Goal: Information Seeking & Learning: Learn about a topic

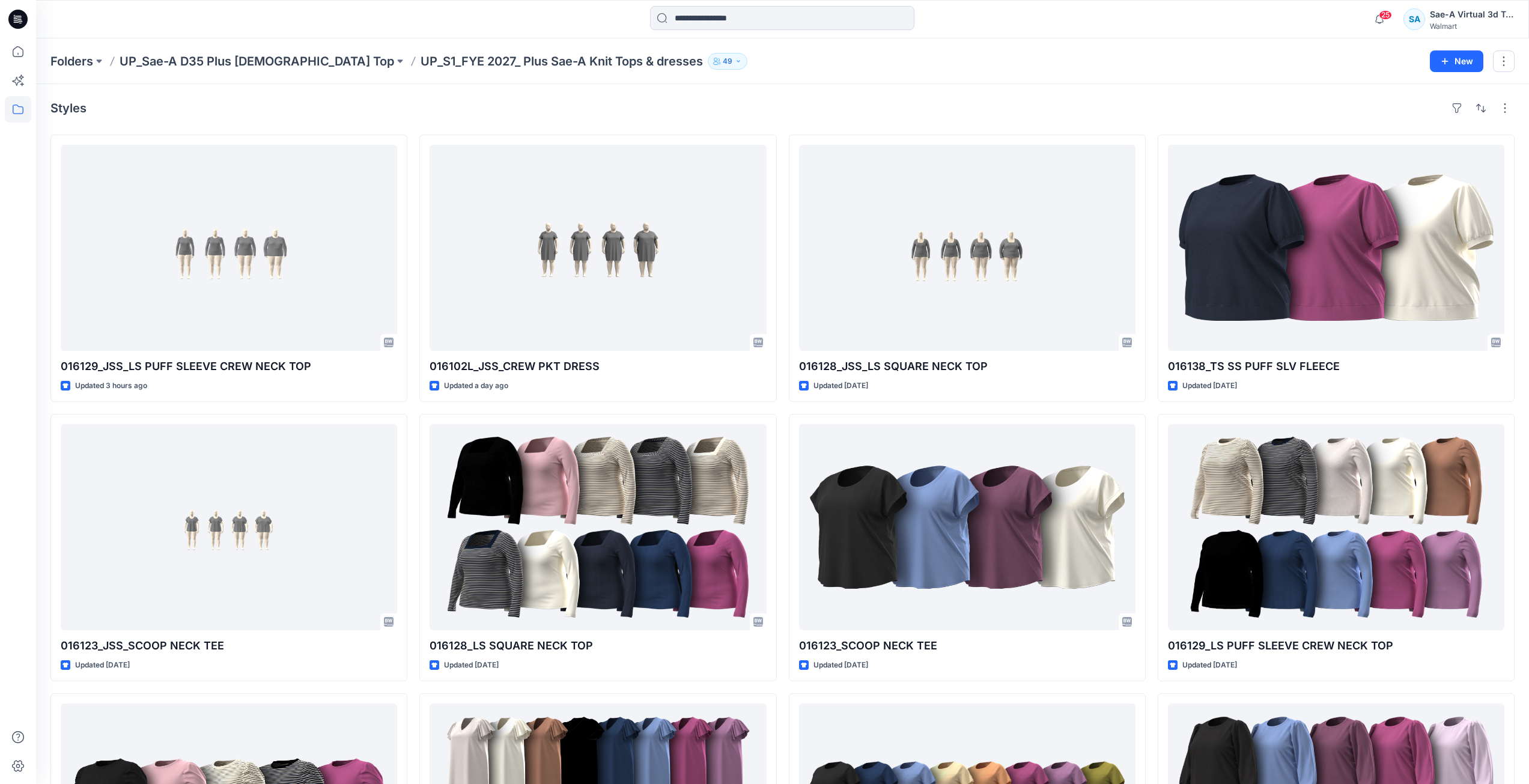
drag, startPoint x: 16, startPoint y: 13, endPoint x: 30, endPoint y: 4, distance: 16.6
click at [16, 13] on icon at bounding box center [18, 19] width 19 height 19
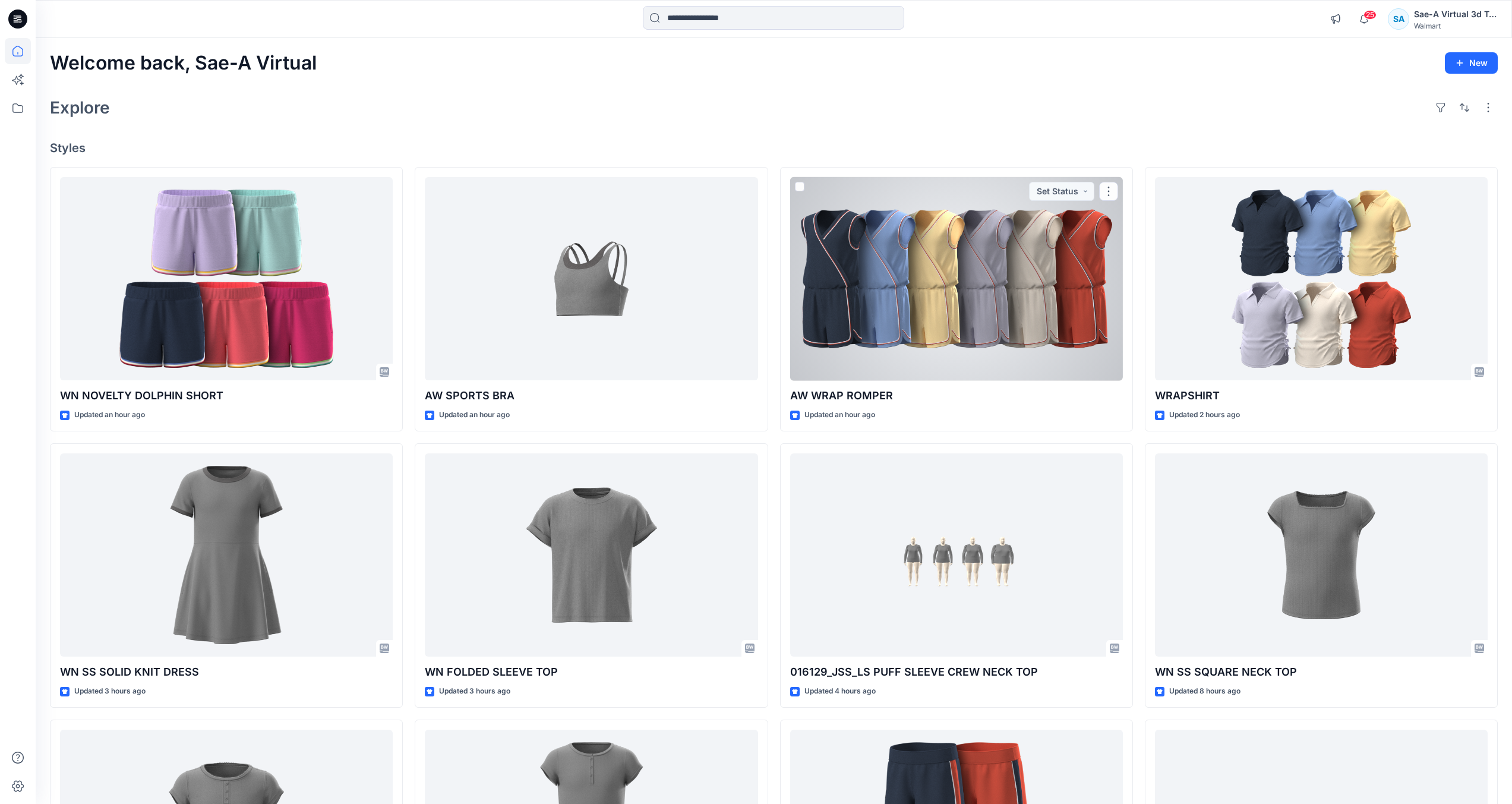
drag, startPoint x: 891, startPoint y: 321, endPoint x: 927, endPoint y: 327, distance: 36.5
click at [891, 321] on div at bounding box center [956, 279] width 333 height 204
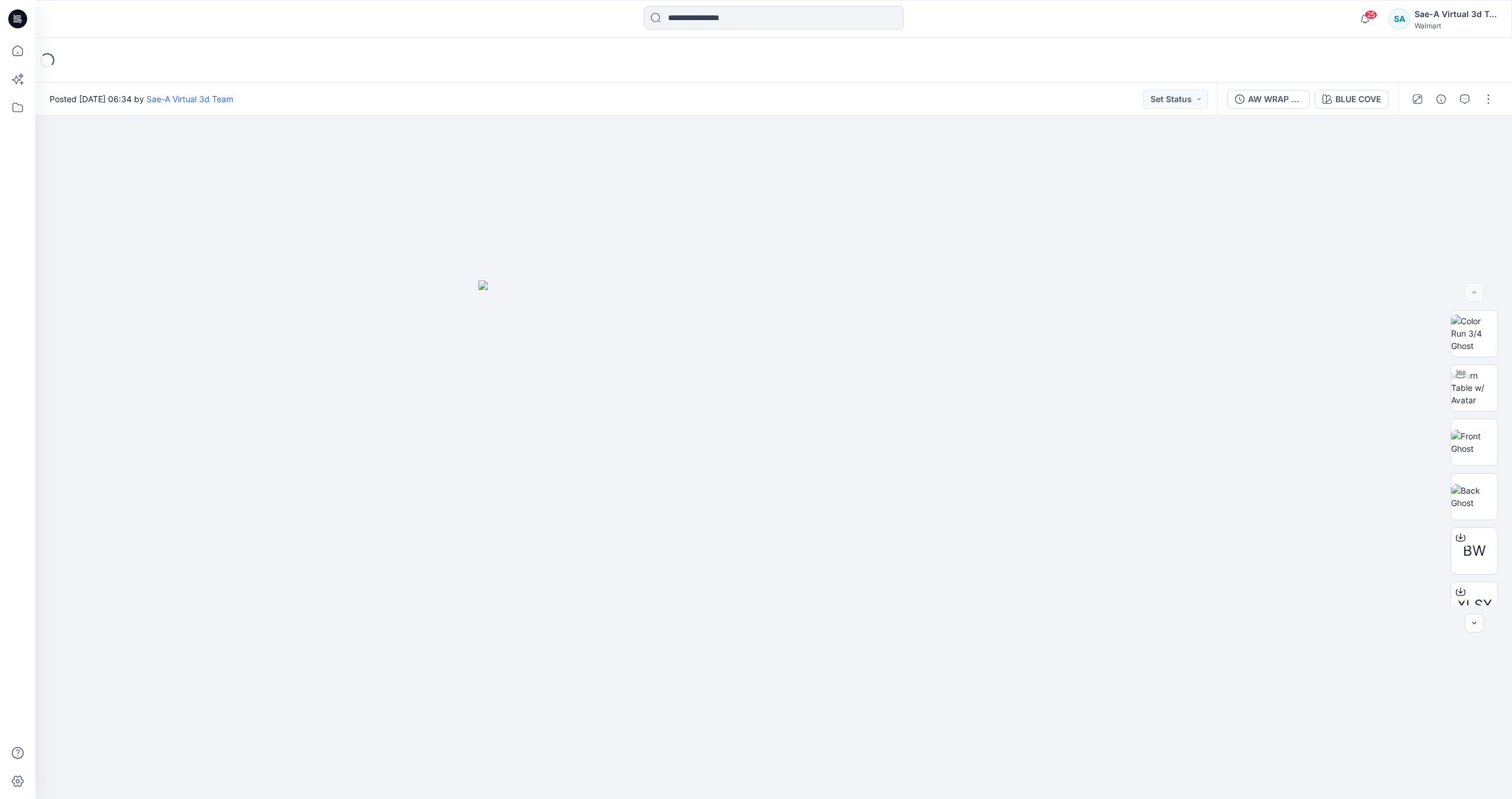
click at [14, 22] on icon at bounding box center [18, 19] width 19 height 19
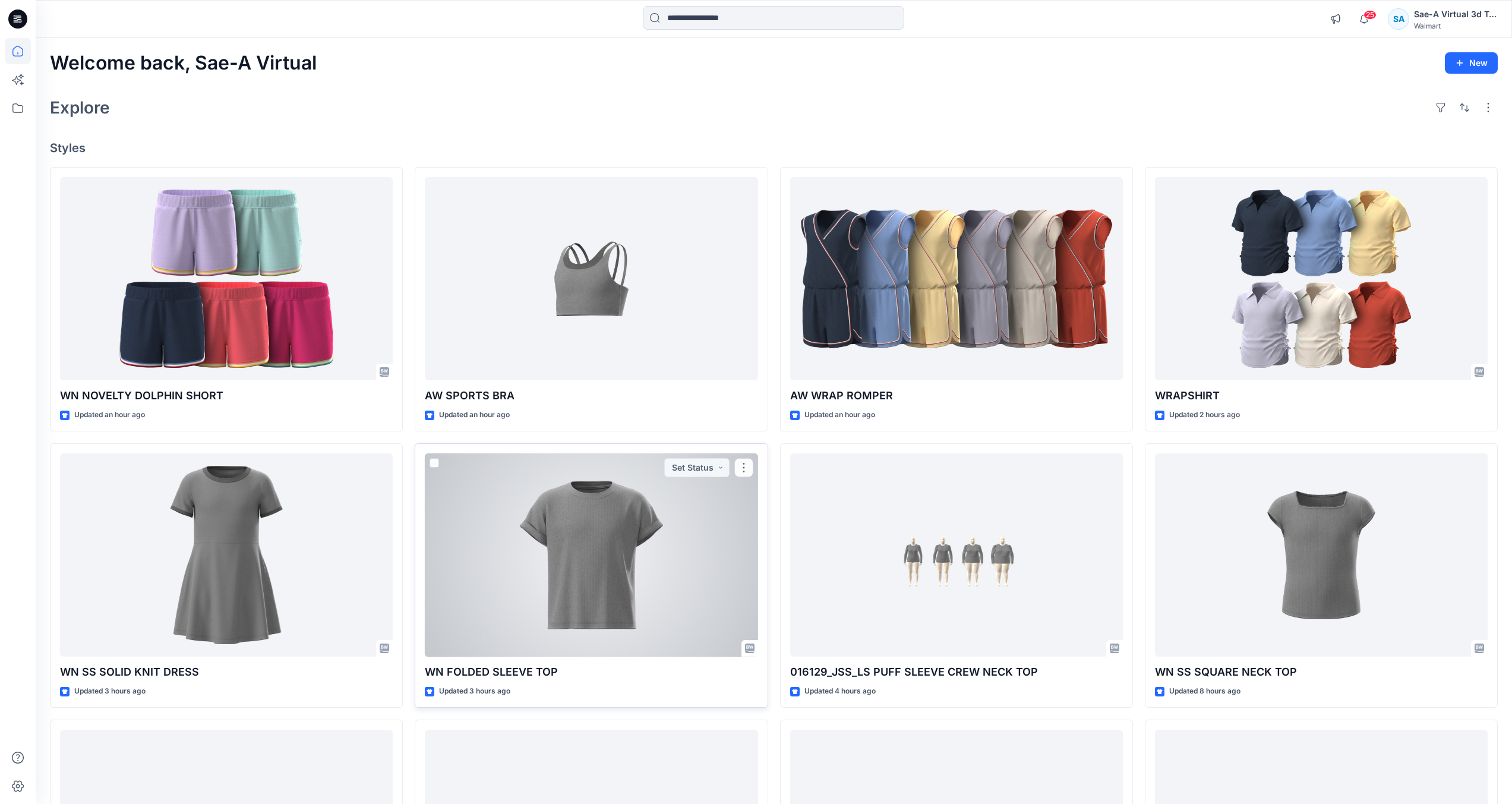
scroll to position [357, 0]
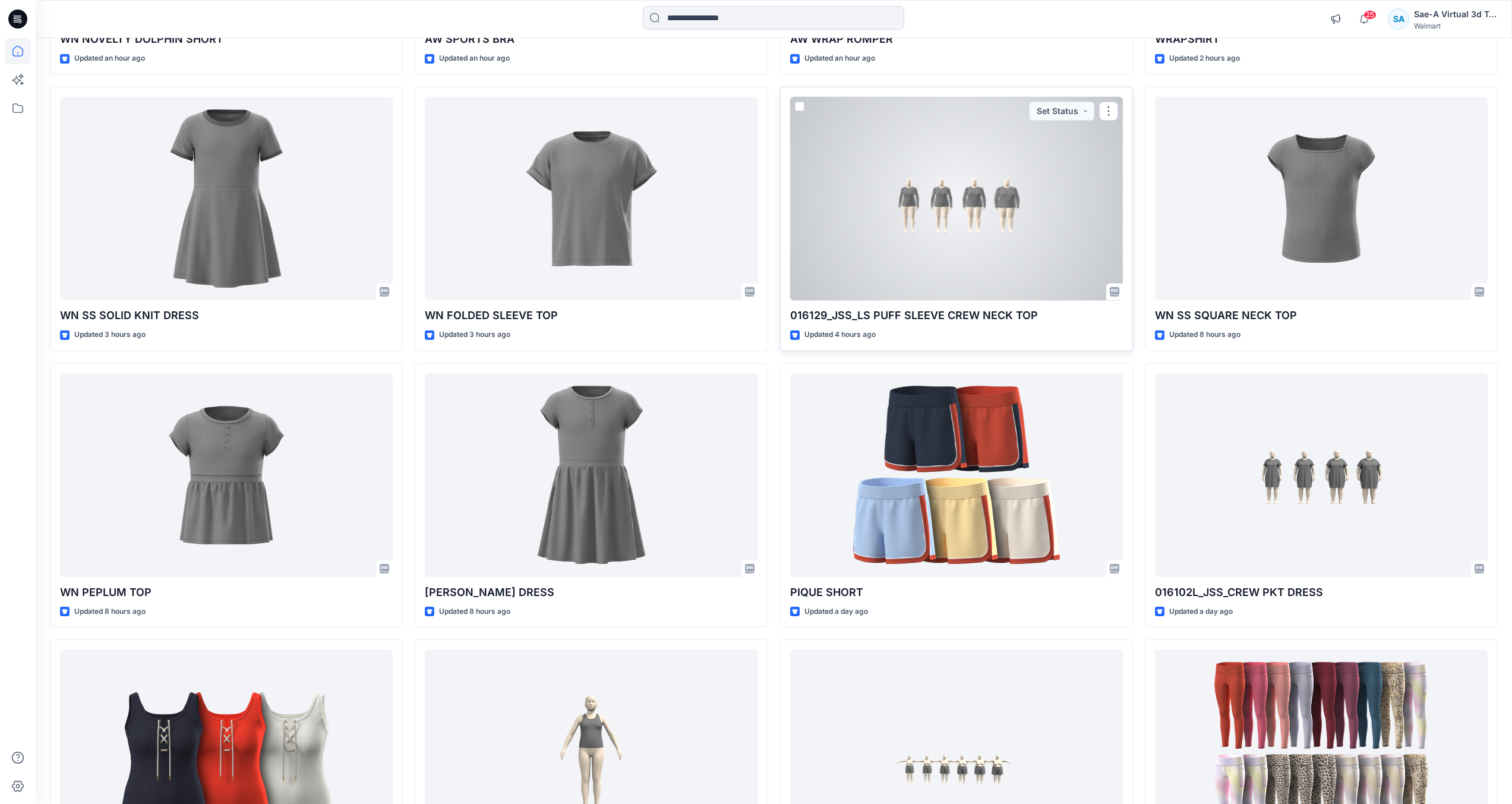
click at [956, 206] on div at bounding box center [956, 198] width 333 height 204
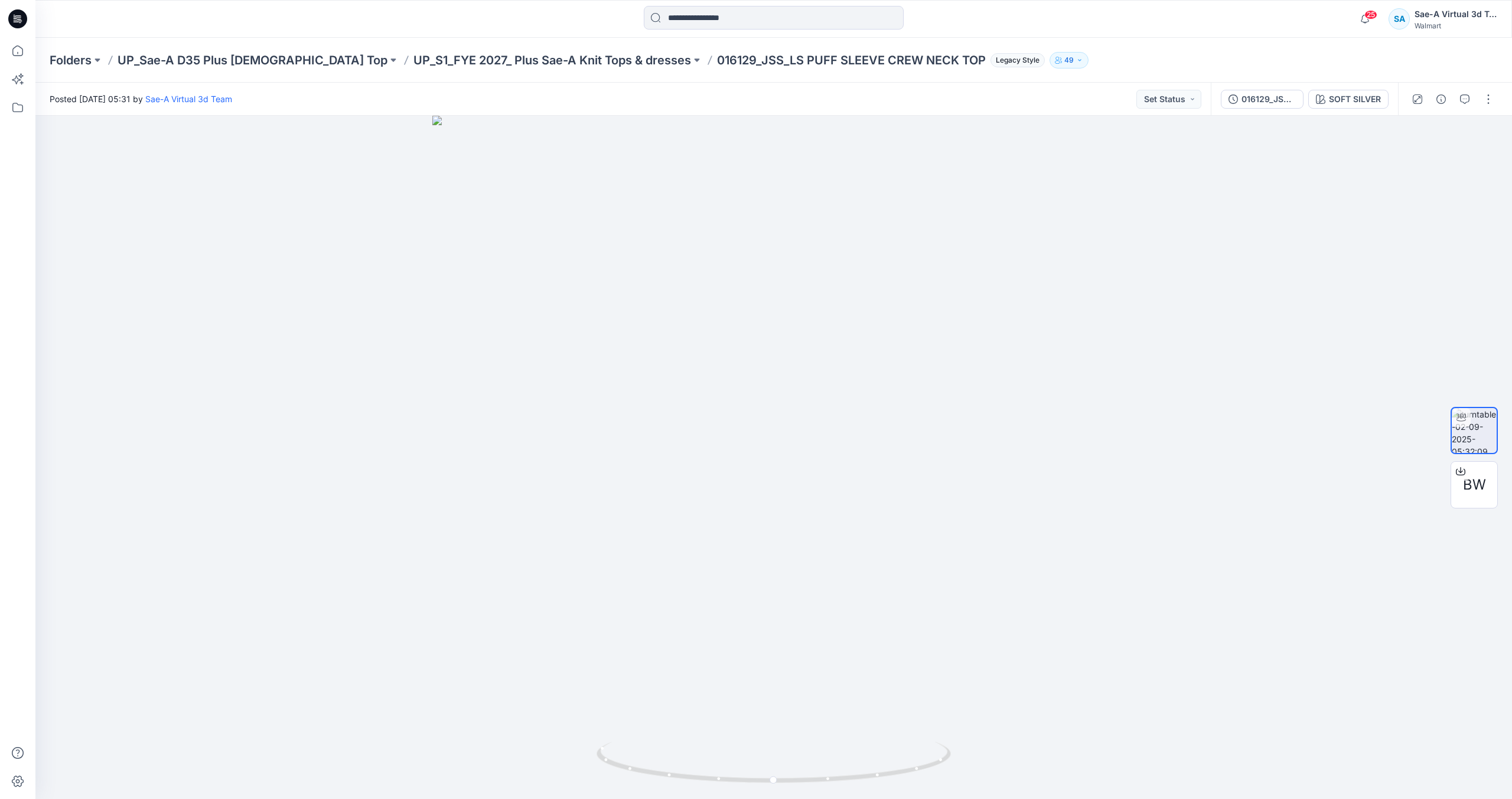
click at [513, 44] on div "Folders UP_Sae-A D35 Plus [DEMOGRAPHIC_DATA] Top UP_S1_FYE 2027_ Plus Sae-A Kni…" at bounding box center [773, 60] width 1477 height 45
click at [508, 58] on p "UP_S1_FYE 2027_ Plus Sae-A Knit Tops & dresses" at bounding box center [552, 60] width 277 height 16
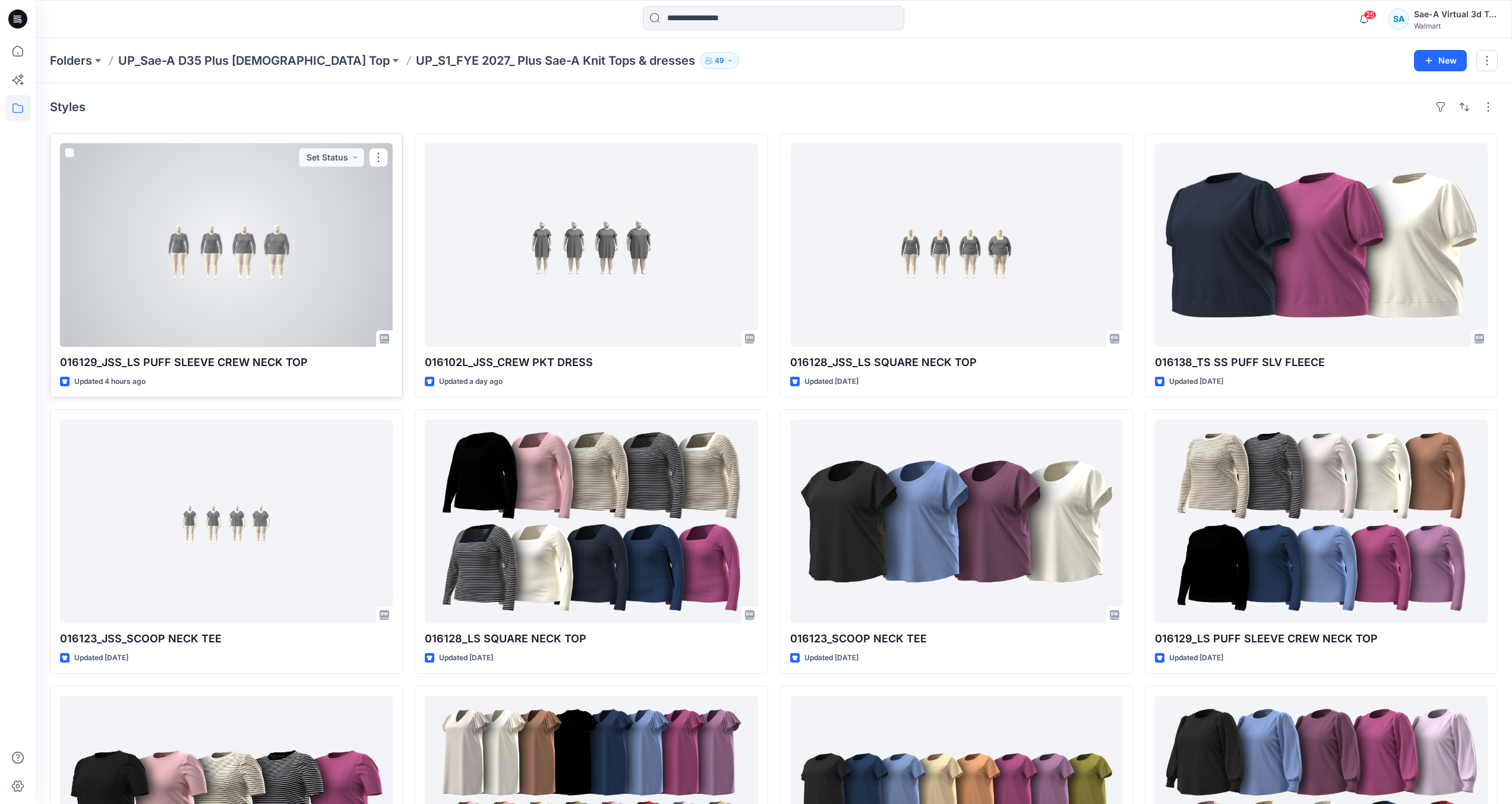
click at [309, 249] on div at bounding box center [226, 245] width 333 height 204
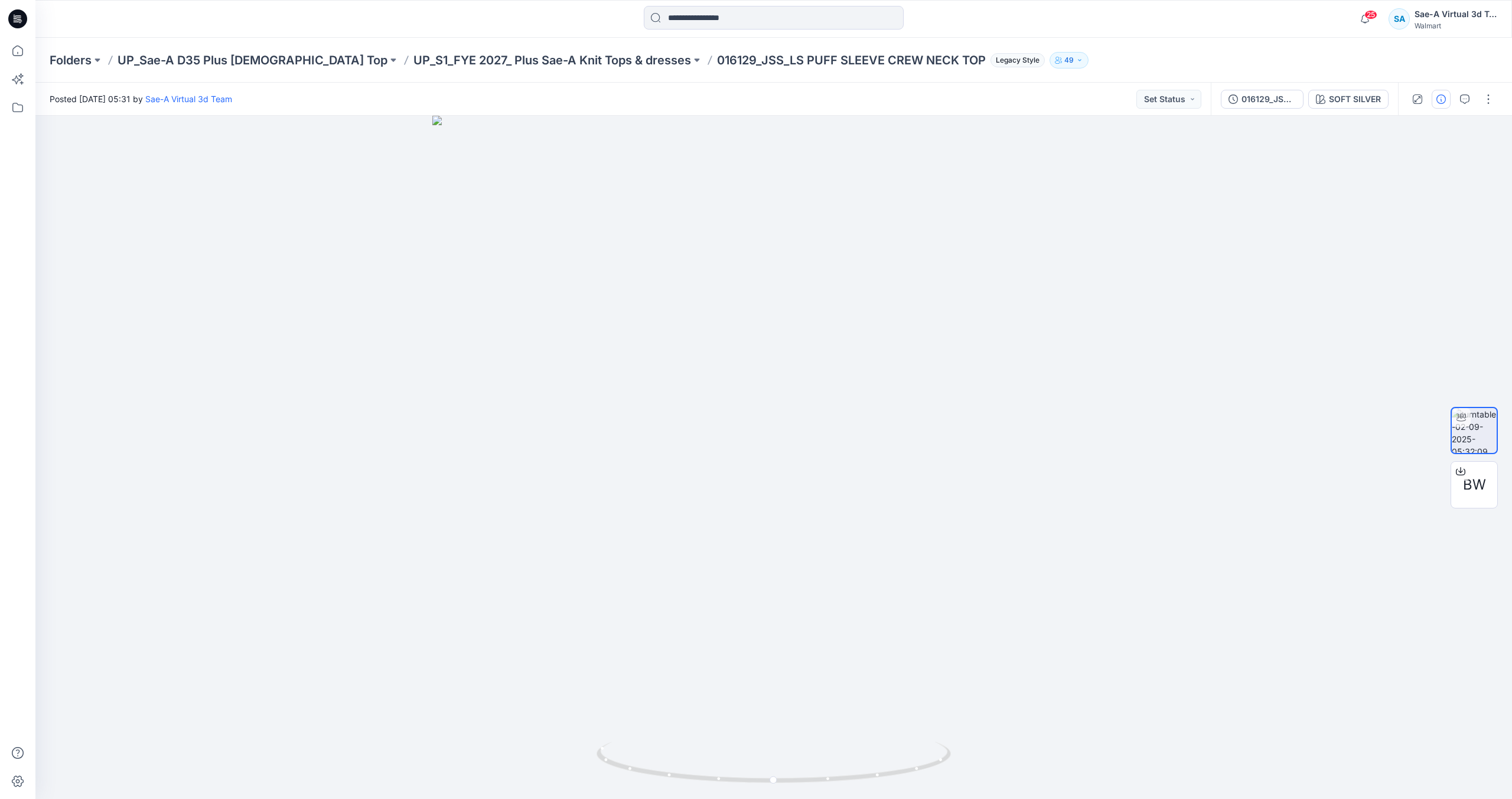
click at [1444, 100] on icon "button" at bounding box center [1441, 99] width 9 height 9
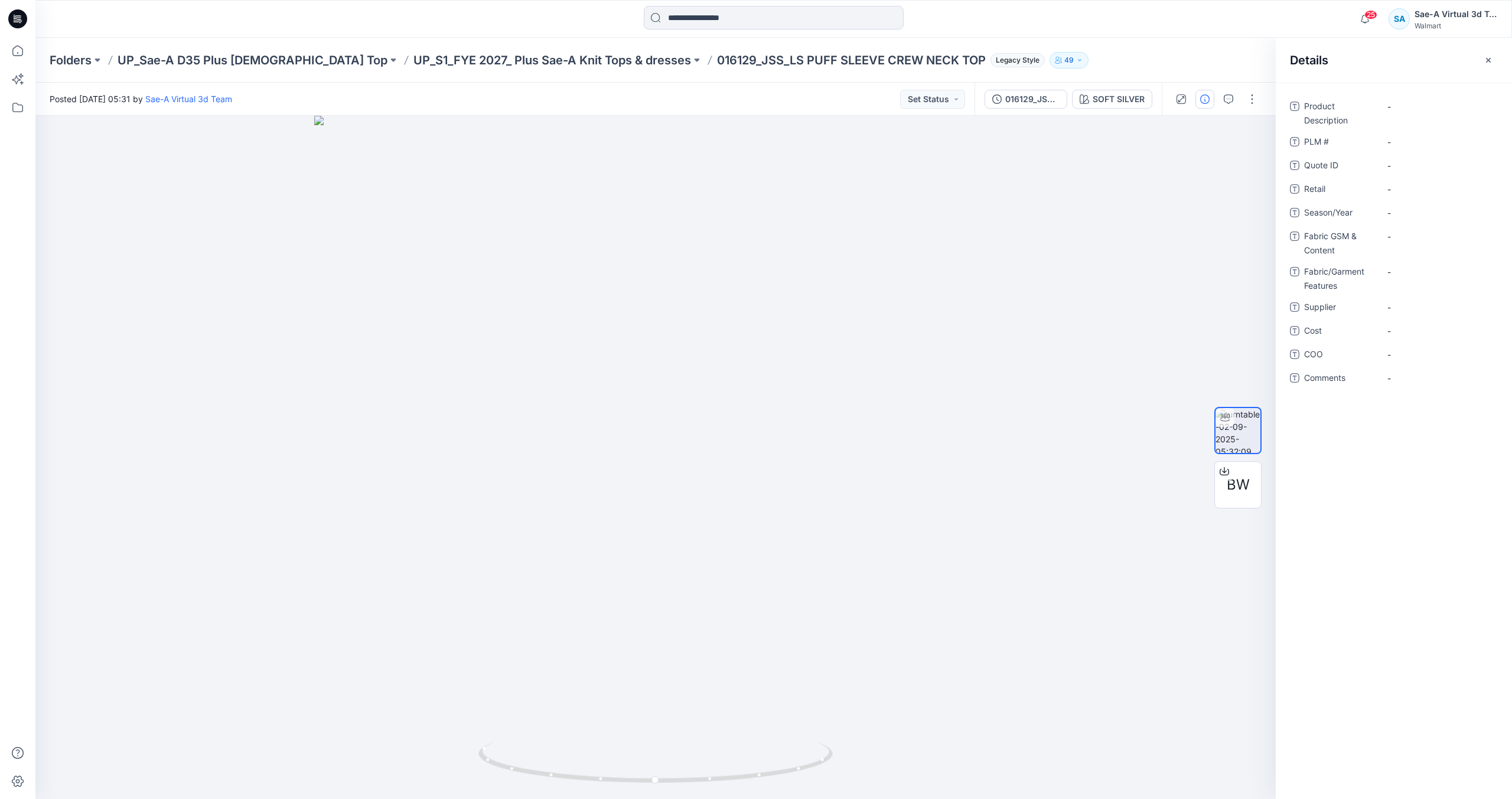
click at [1173, 70] on div "Folders UP_Sae-A D35 Plus [DEMOGRAPHIC_DATA] Top UP_S1_FYE 2027_ Plus Sae-A Kni…" at bounding box center [773, 60] width 1477 height 45
click at [1033, 99] on div "016129_JSS_REV" at bounding box center [1033, 99] width 54 height 13
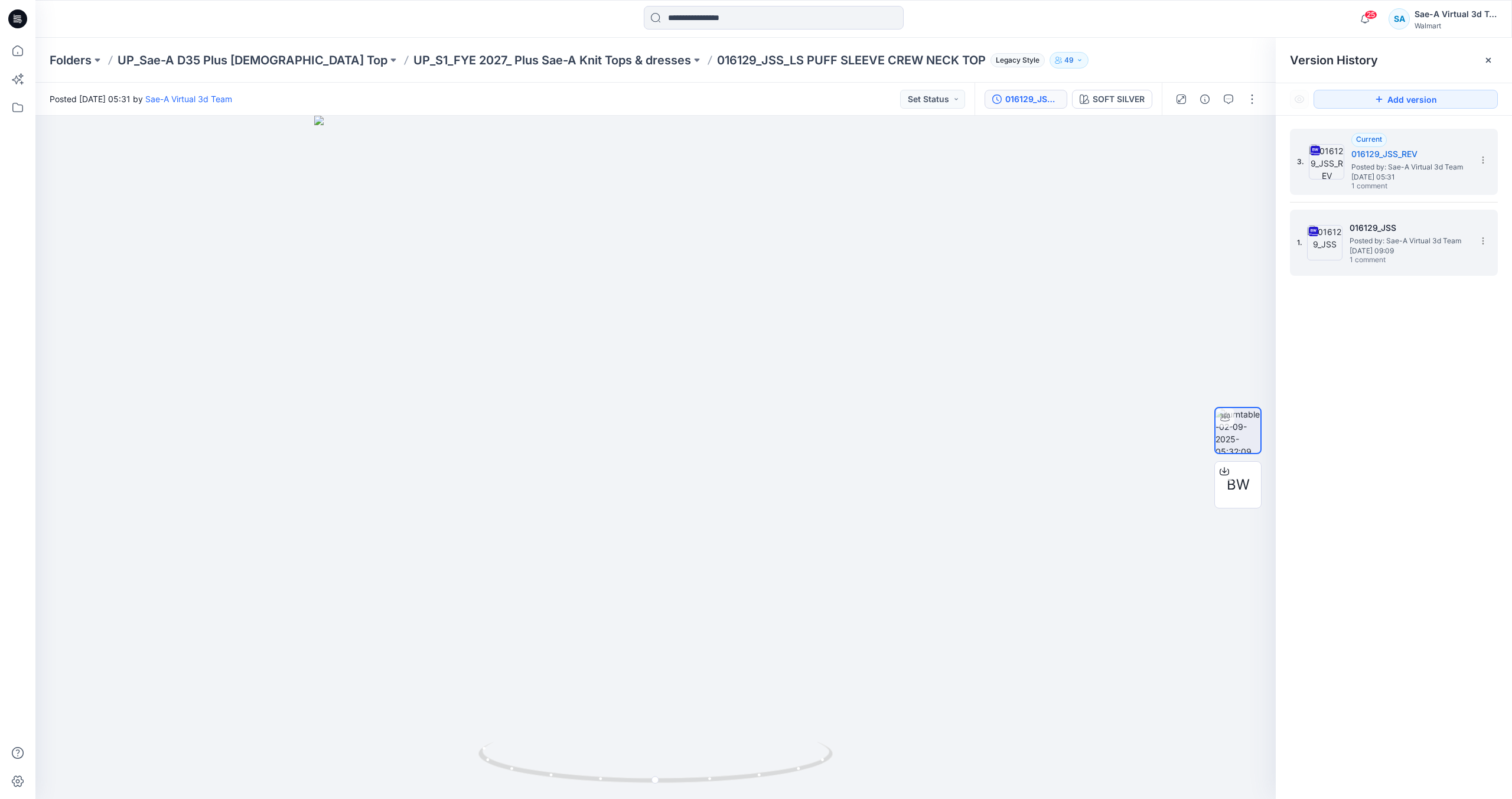
click at [1435, 262] on div "016129_JSS Posted by: Sae-A Virtual 3d Team [DATE] 09:09 1 comment" at bounding box center [1408, 243] width 118 height 44
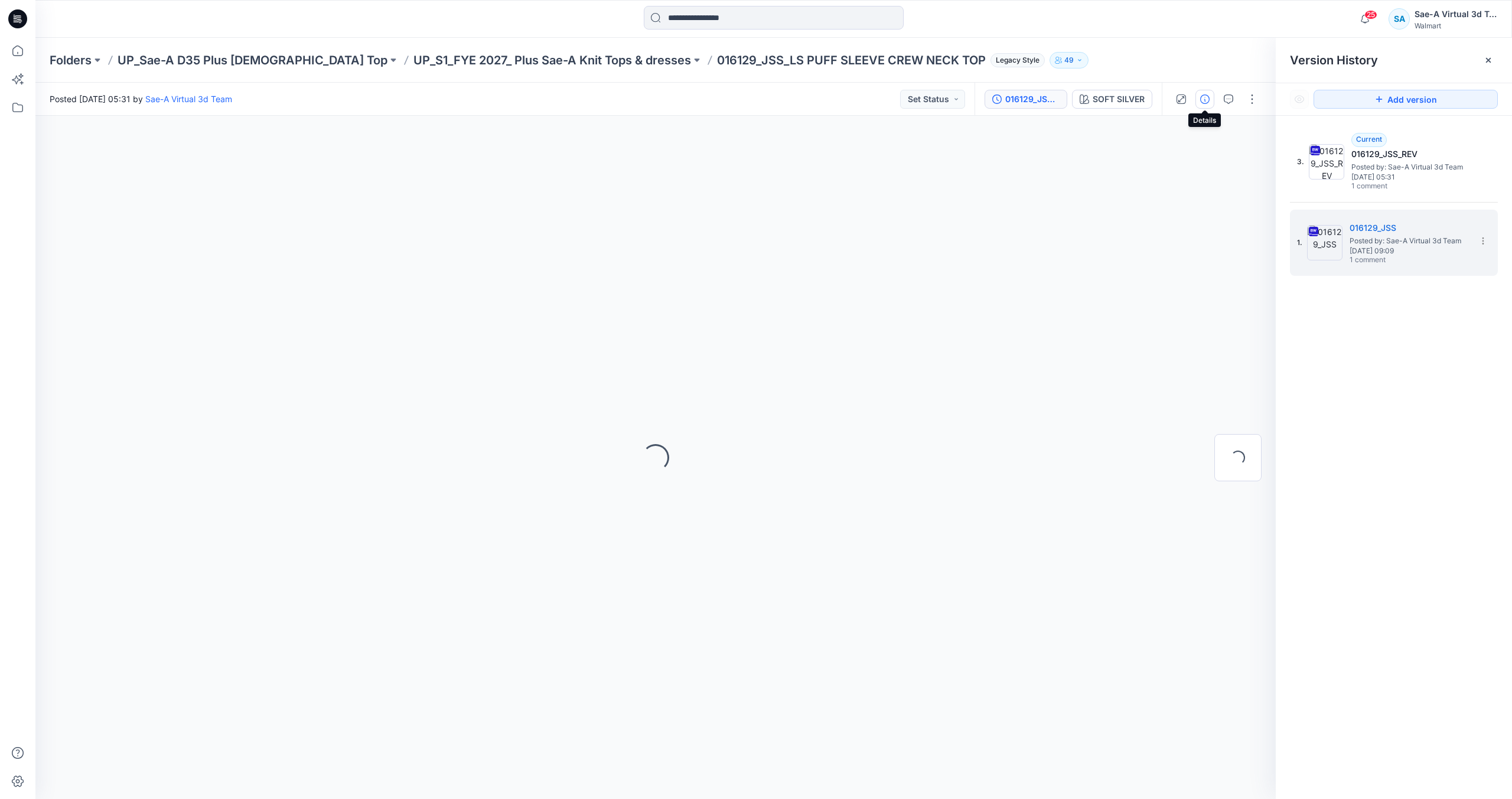
click at [1207, 95] on icon "button" at bounding box center [1205, 99] width 9 height 9
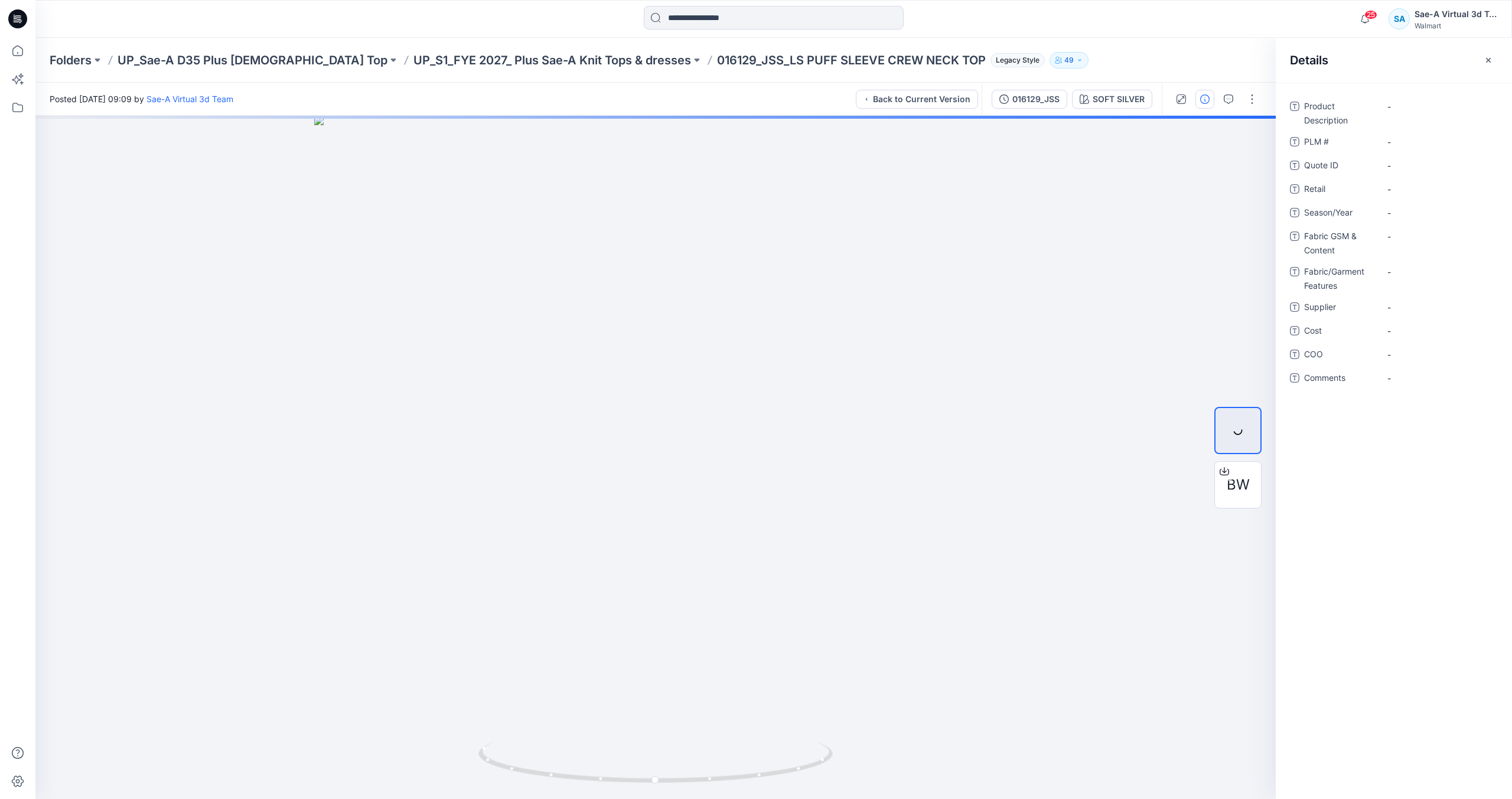
click at [1200, 62] on div "Folders UP_Sae-A D35 Plus [DEMOGRAPHIC_DATA] Top UP_S1_FYE 2027_ Plus Sae-A Kni…" at bounding box center [727, 60] width 1357 height 16
click at [496, 59] on p "UP_S1_FYE 2027_ Plus Sae-A Knit Tops & dresses" at bounding box center [552, 60] width 277 height 16
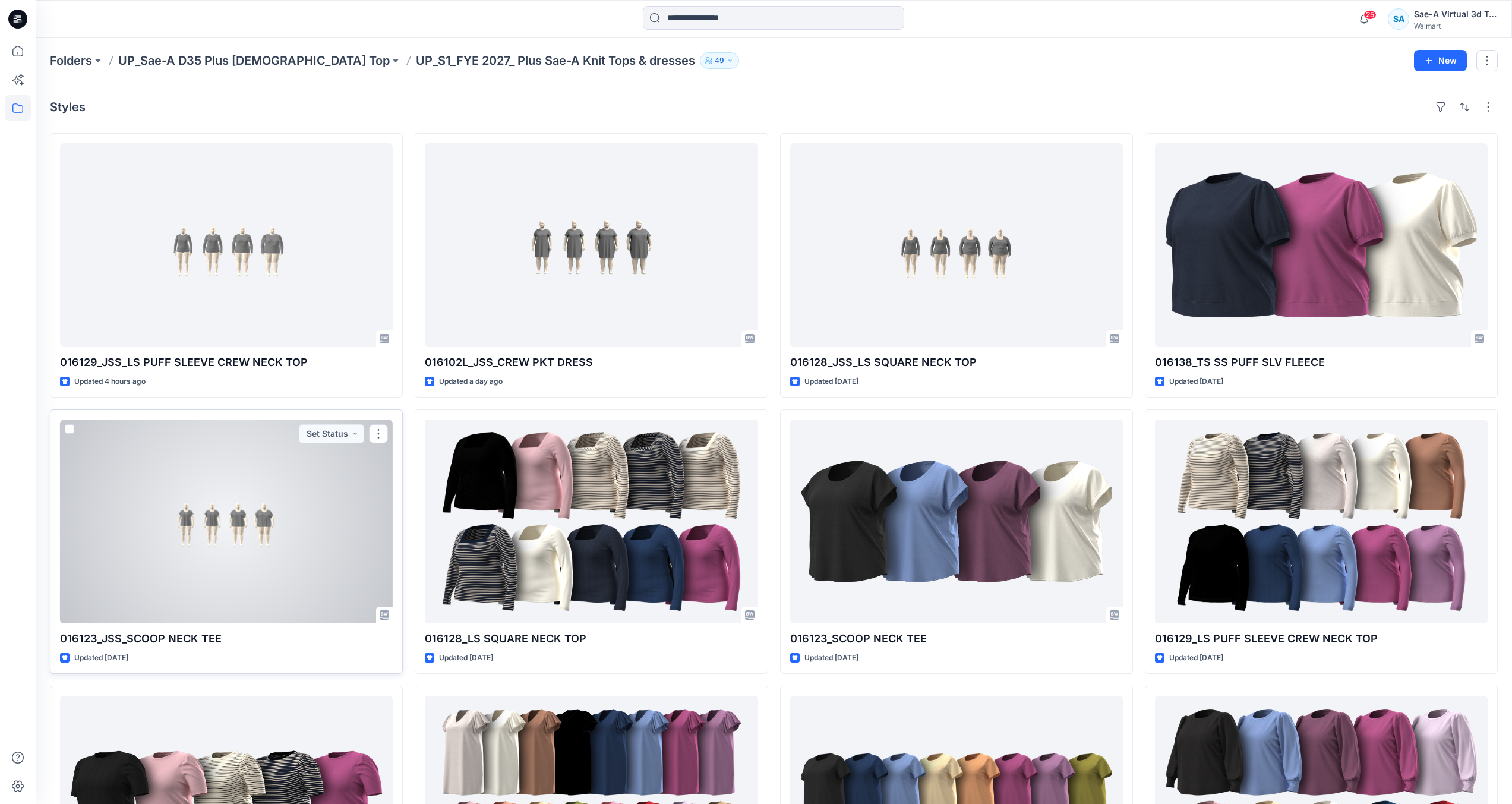
click at [235, 585] on div at bounding box center [226, 521] width 333 height 204
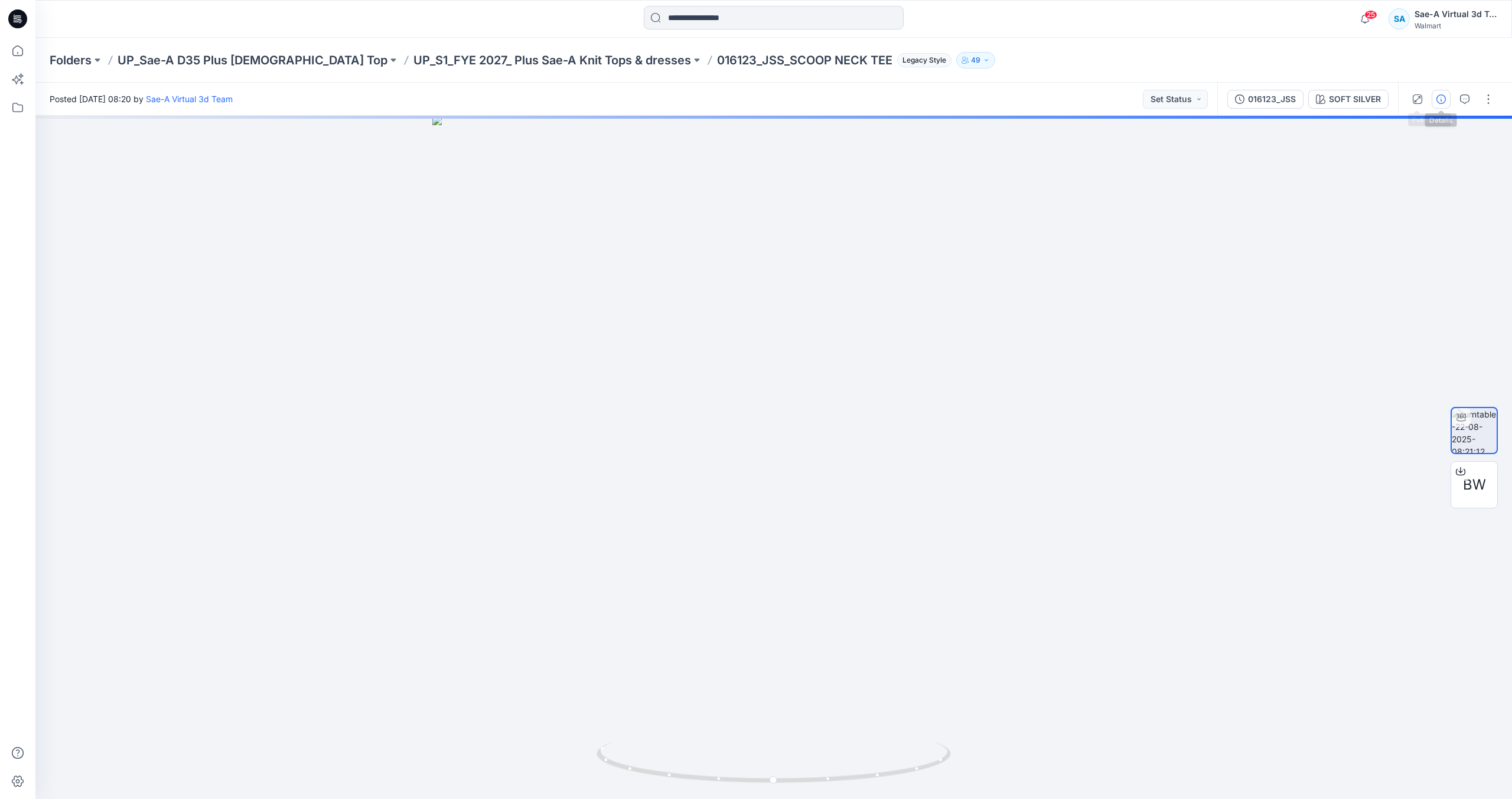
click at [1437, 100] on icon "button" at bounding box center [1441, 99] width 9 height 9
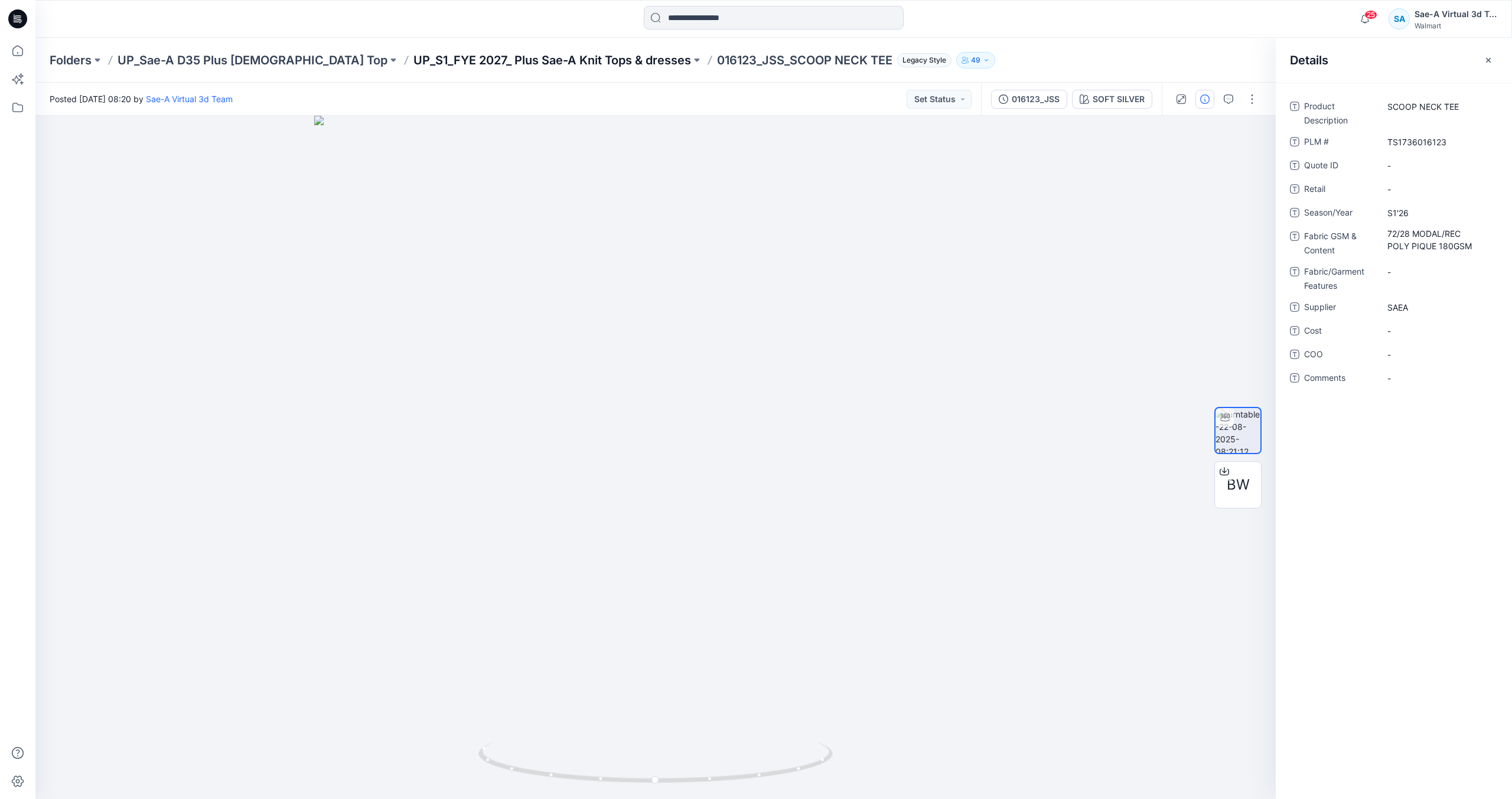
click at [489, 58] on p "UP_S1_FYE 2027_ Plus Sae-A Knit Tops & dresses" at bounding box center [552, 60] width 277 height 16
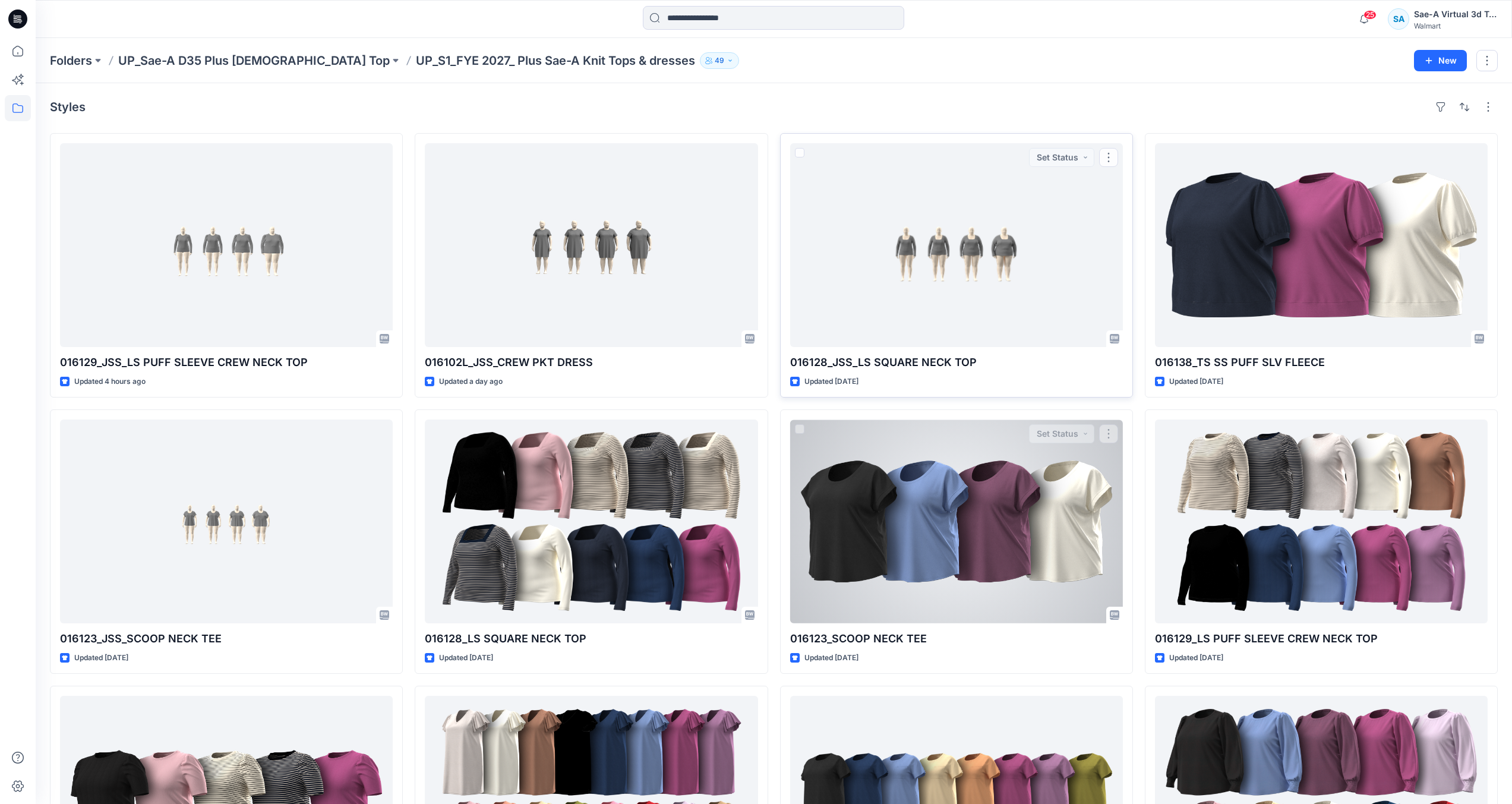
scroll to position [297, 0]
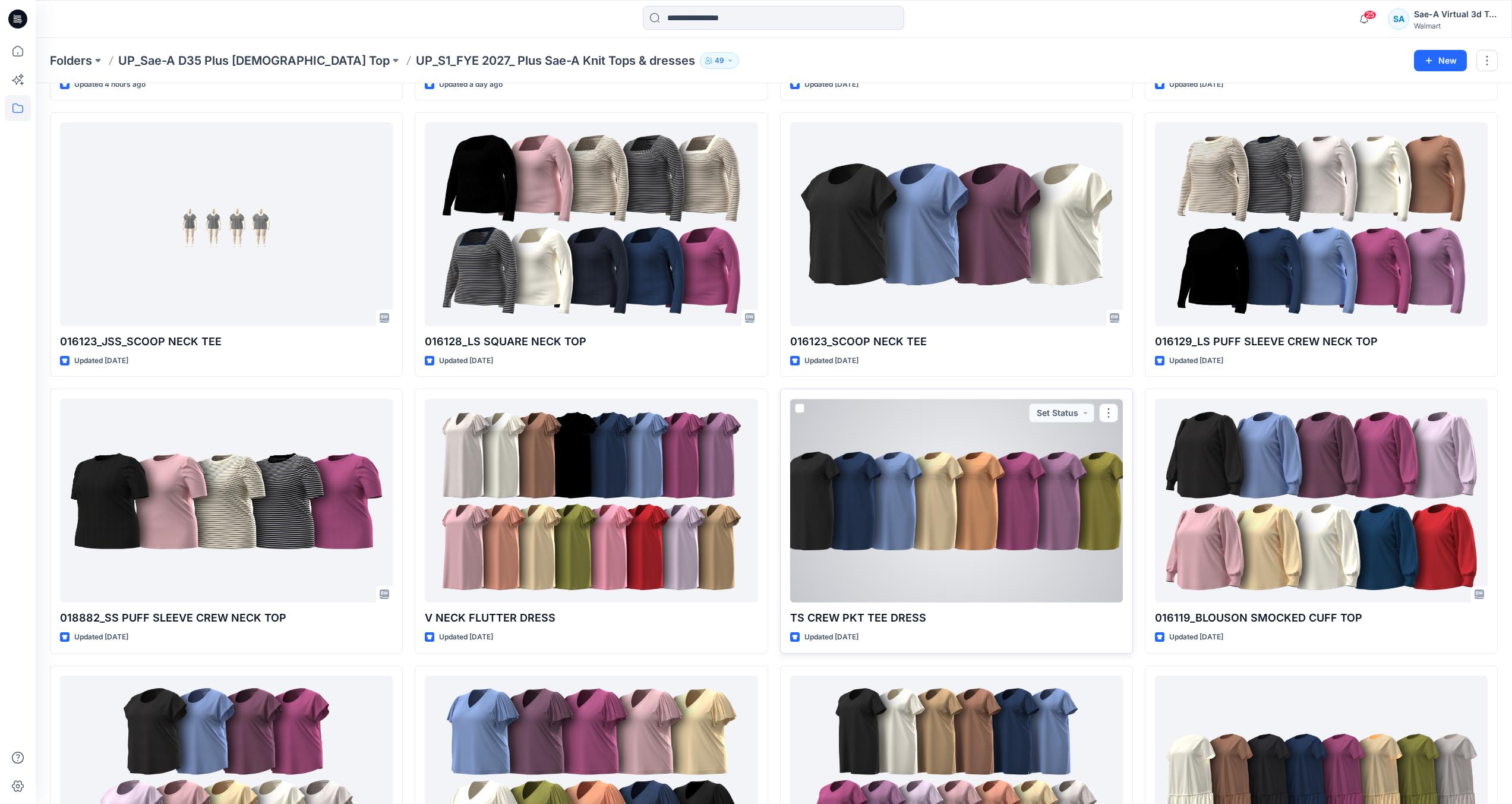
click at [962, 540] on div at bounding box center [956, 500] width 333 height 204
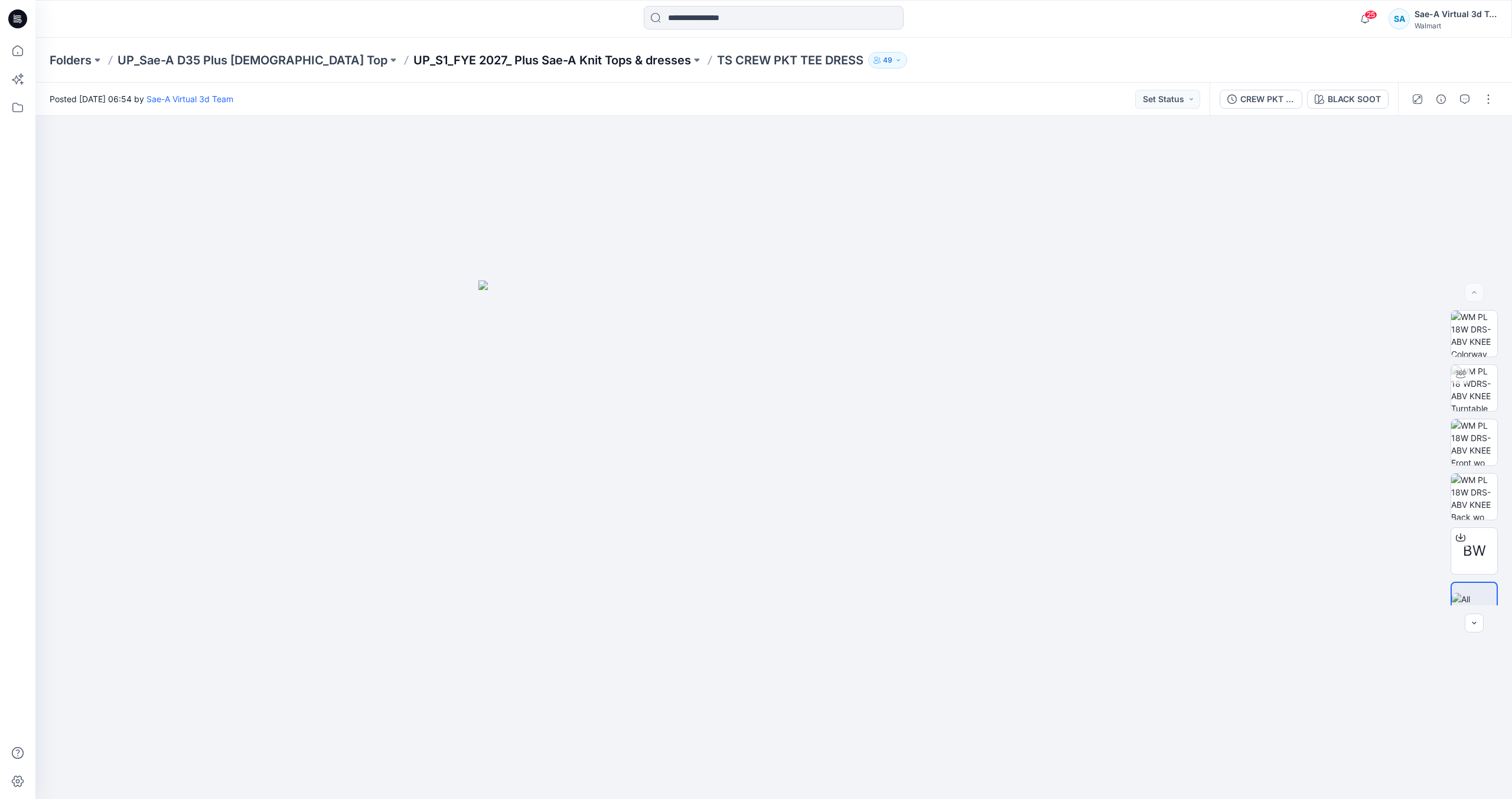
click at [542, 63] on p "UP_S1_FYE 2027_ Plus Sae-A Knit Tops & dresses" at bounding box center [552, 60] width 277 height 16
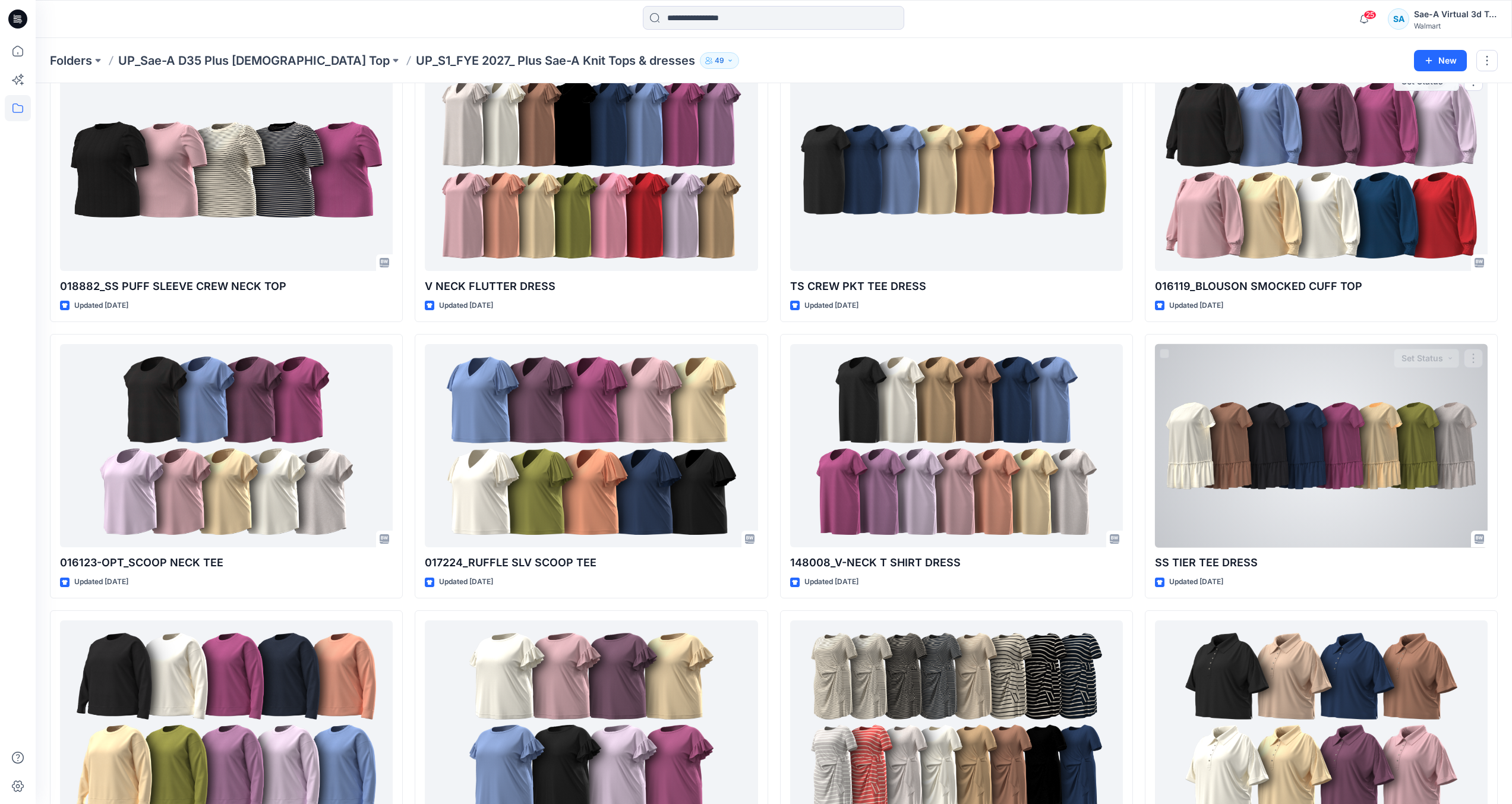
scroll to position [654, 0]
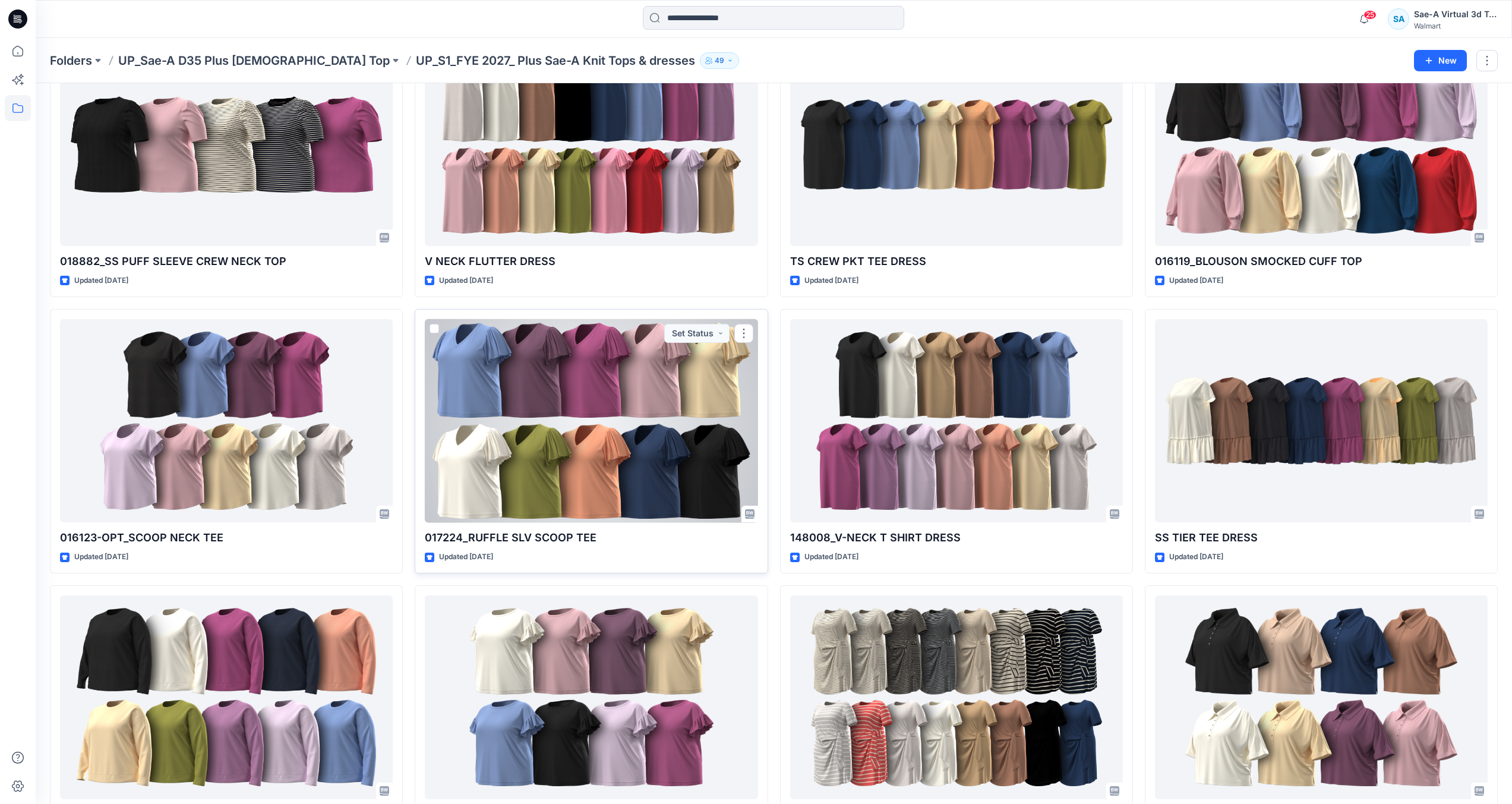
click at [556, 430] on div at bounding box center [591, 421] width 333 height 204
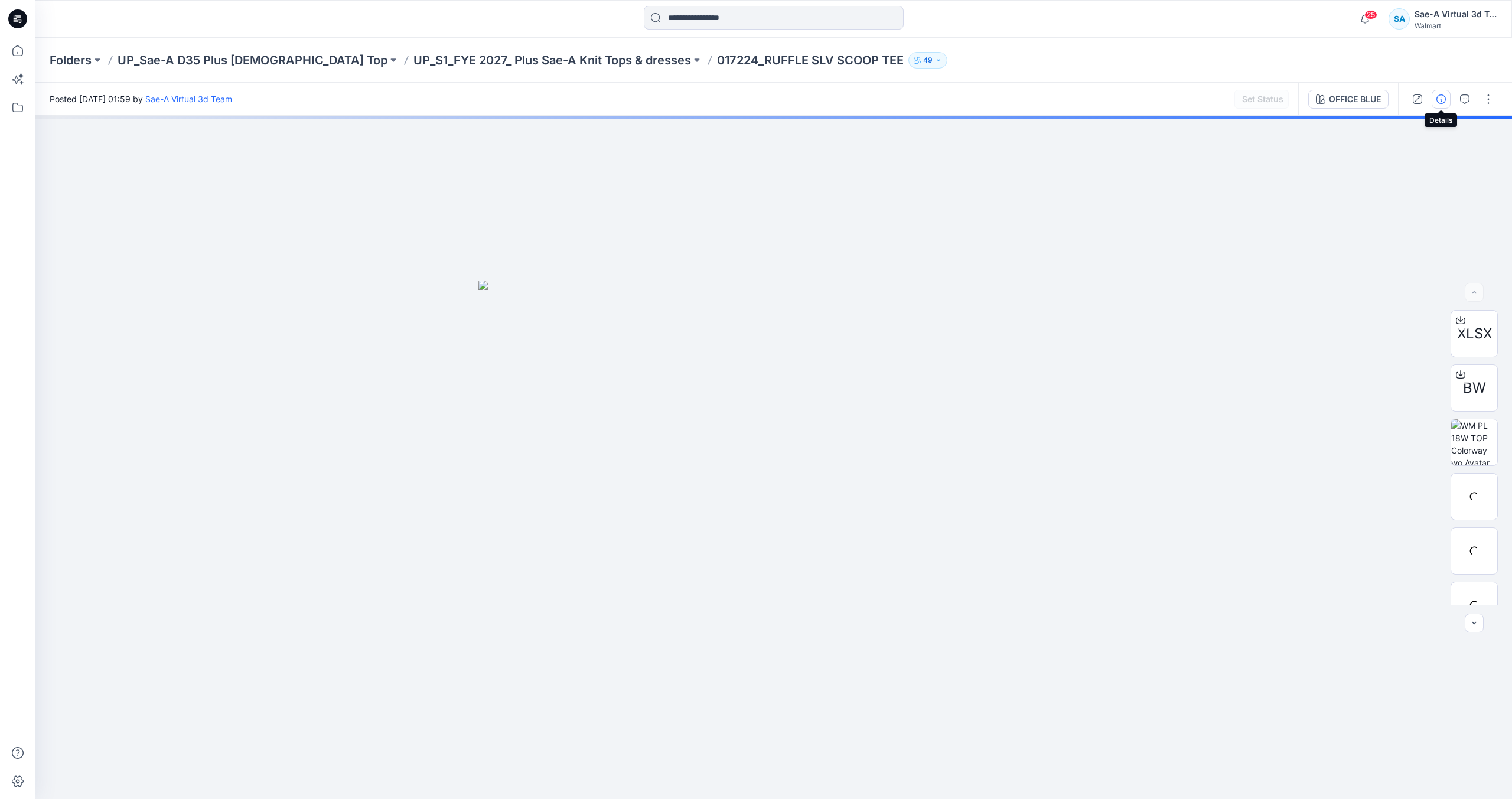
click at [1437, 105] on button "button" at bounding box center [1441, 99] width 19 height 19
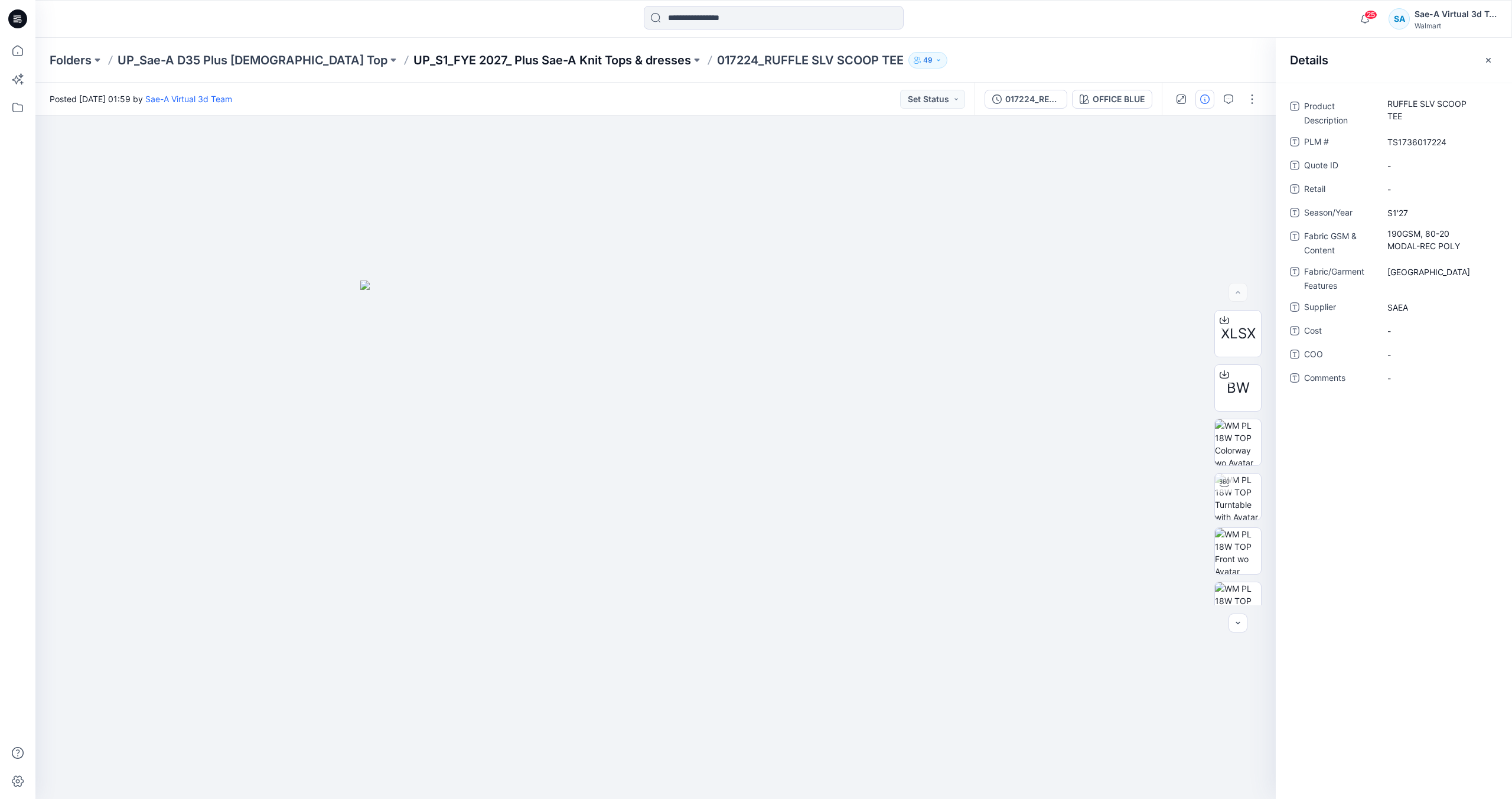
click at [525, 54] on p "UP_S1_FYE 2027_ Plus Sae-A Knit Tops & dresses" at bounding box center [552, 60] width 277 height 16
